Goal: Entertainment & Leisure: Consume media (video, audio)

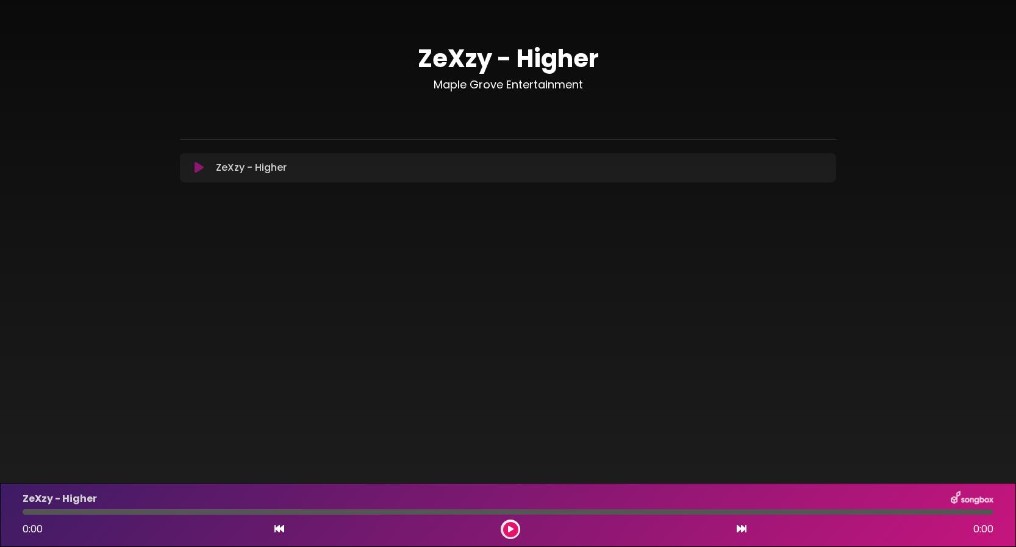
click at [199, 167] on icon at bounding box center [198, 168] width 9 height 12
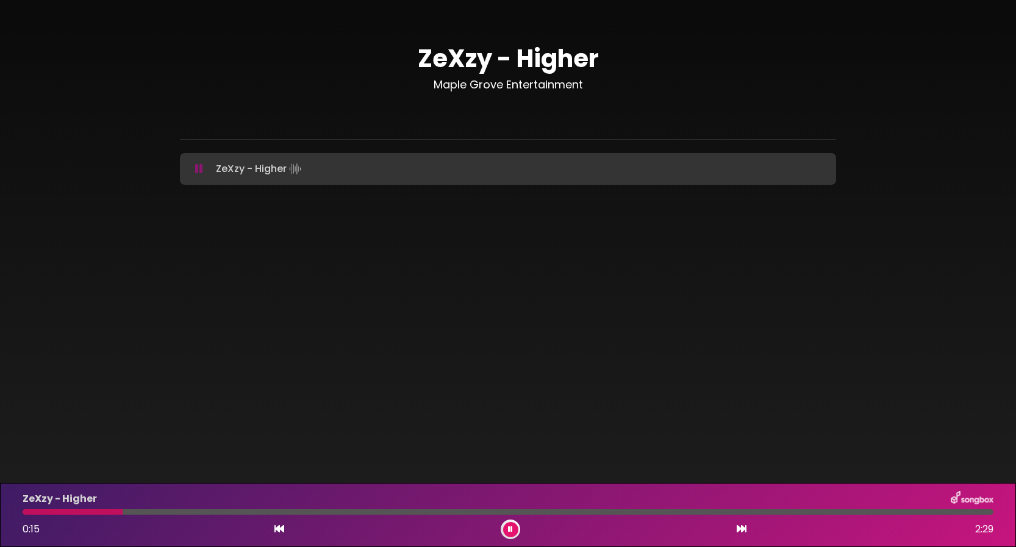
click at [123, 511] on div at bounding box center [508, 511] width 971 height 5
click at [188, 510] on div at bounding box center [508, 511] width 971 height 5
click at [397, 509] on div at bounding box center [508, 511] width 971 height 5
click at [519, 508] on div "ZeXzy - Higher 0:58 2:29" at bounding box center [507, 515] width 985 height 48
click at [536, 516] on div "ZeXzy - Higher 0:59 2:29" at bounding box center [507, 515] width 985 height 48
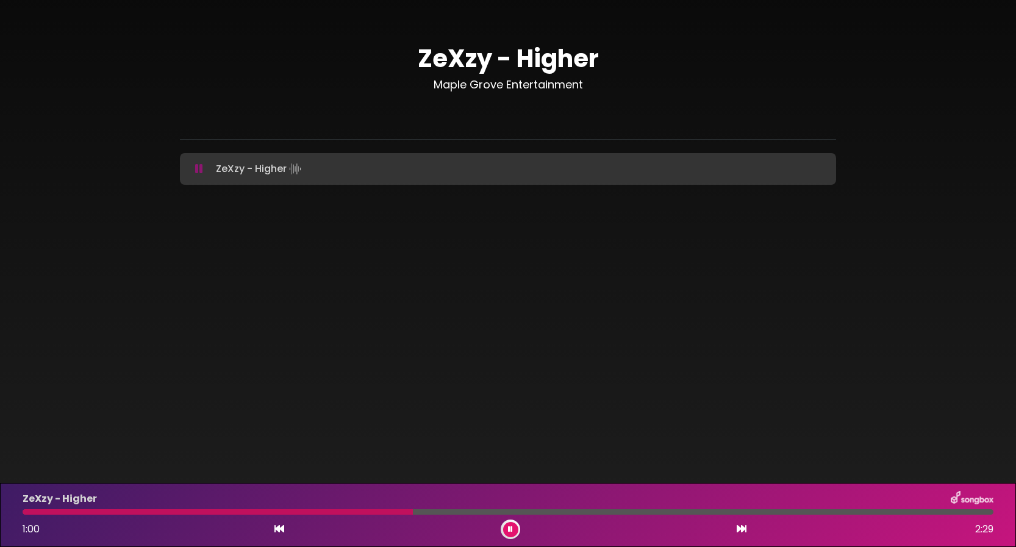
click at [534, 515] on div "ZeXzy - Higher 1:00 2:29" at bounding box center [507, 515] width 985 height 48
click at [558, 511] on div at bounding box center [508, 511] width 971 height 5
click at [704, 511] on div at bounding box center [508, 511] width 971 height 5
click at [802, 509] on div at bounding box center [508, 511] width 971 height 5
